Goal: Task Accomplishment & Management: Manage account settings

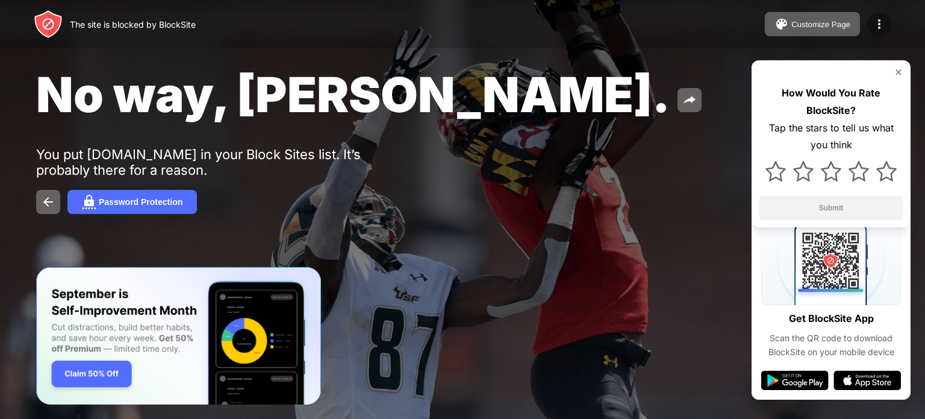
click at [878, 23] on img at bounding box center [879, 24] width 14 height 14
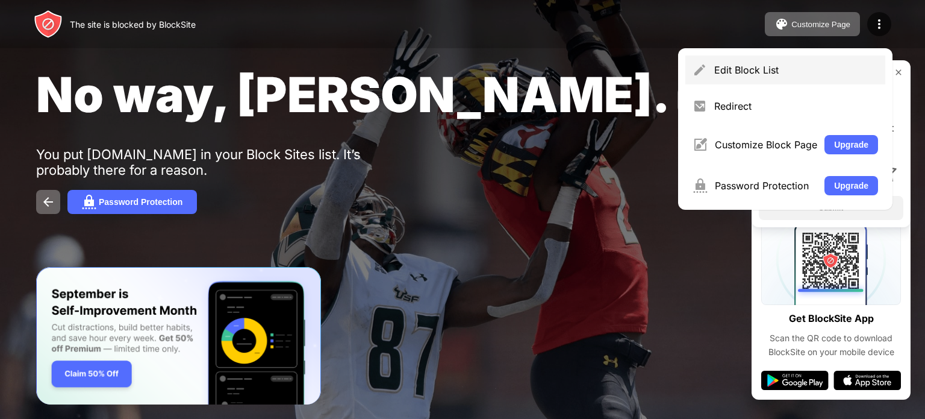
click at [795, 73] on div "Edit Block List" at bounding box center [796, 70] width 164 height 12
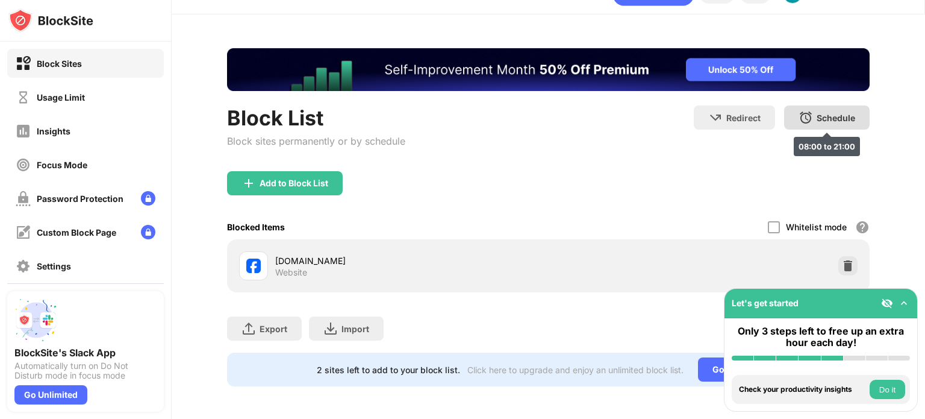
scroll to position [26, 0]
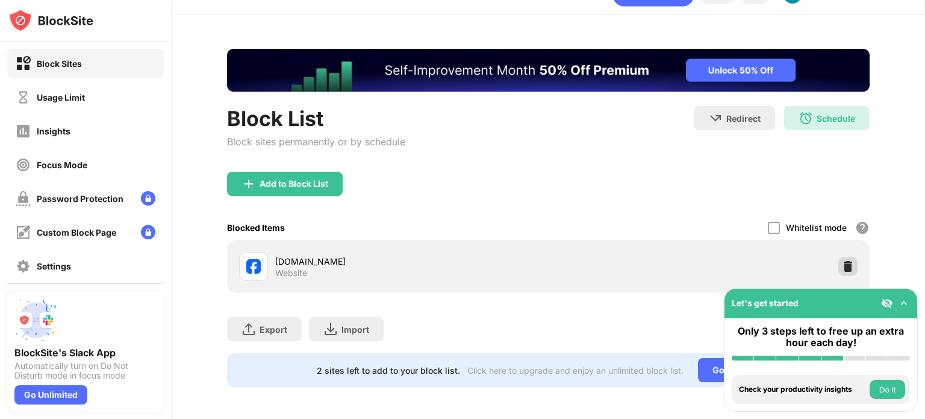
click at [846, 260] on img at bounding box center [848, 266] width 12 height 12
